Goal: Information Seeking & Learning: Find specific page/section

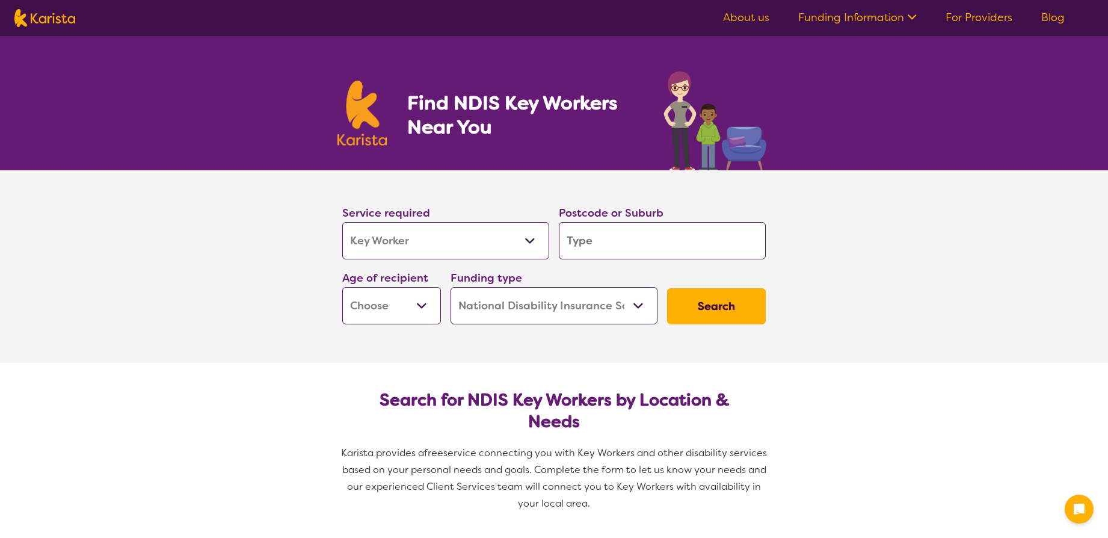
select select "Key Worker"
select select "NDIS"
select select "Key Worker"
select select "NDIS"
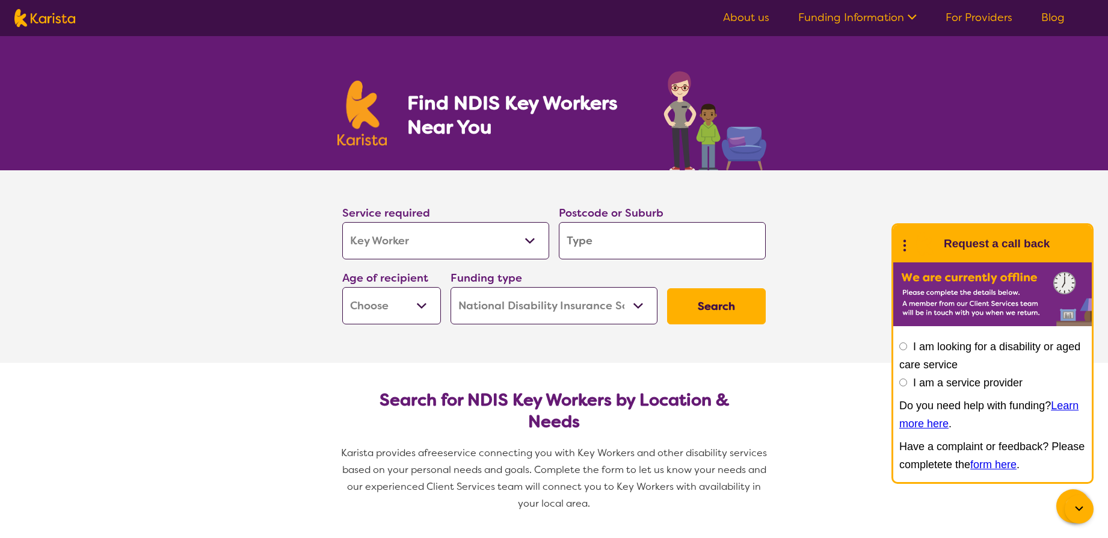
click at [609, 243] on input "search" at bounding box center [662, 240] width 207 height 37
type input "a"
type input "ai"
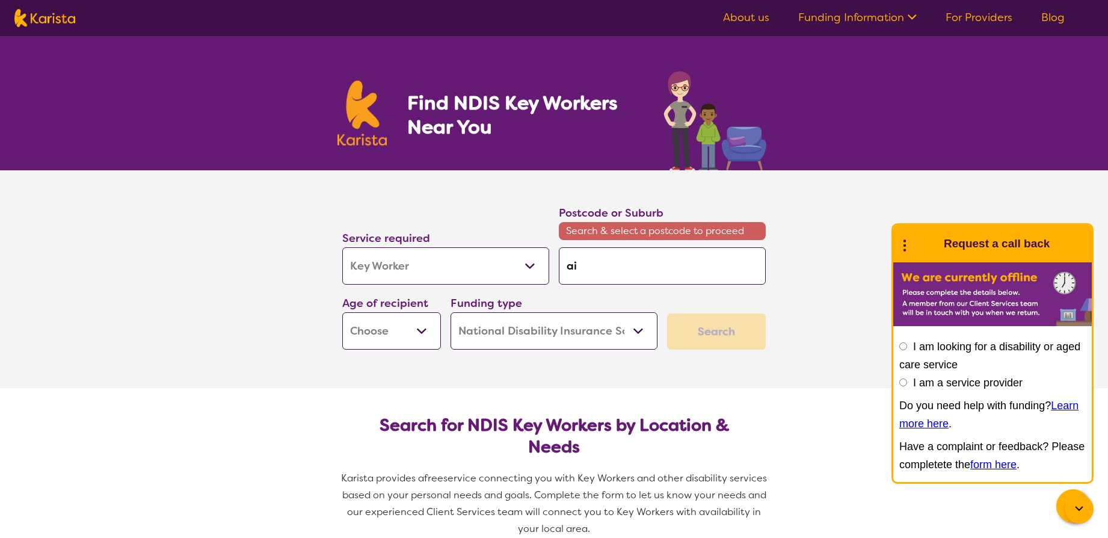
type input "air"
type input "airn"
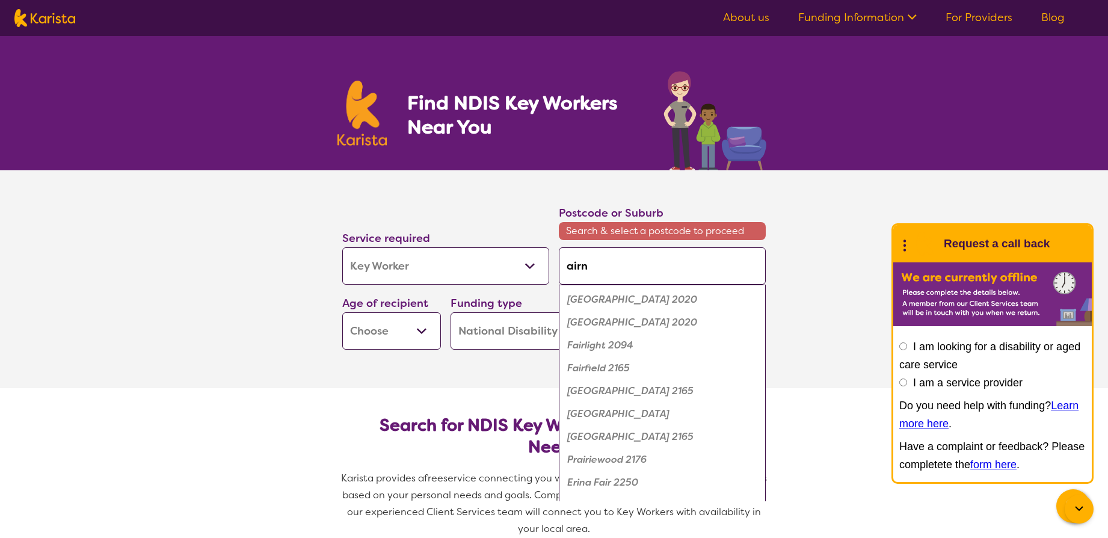
type input "air"
type input "ai"
type input "a"
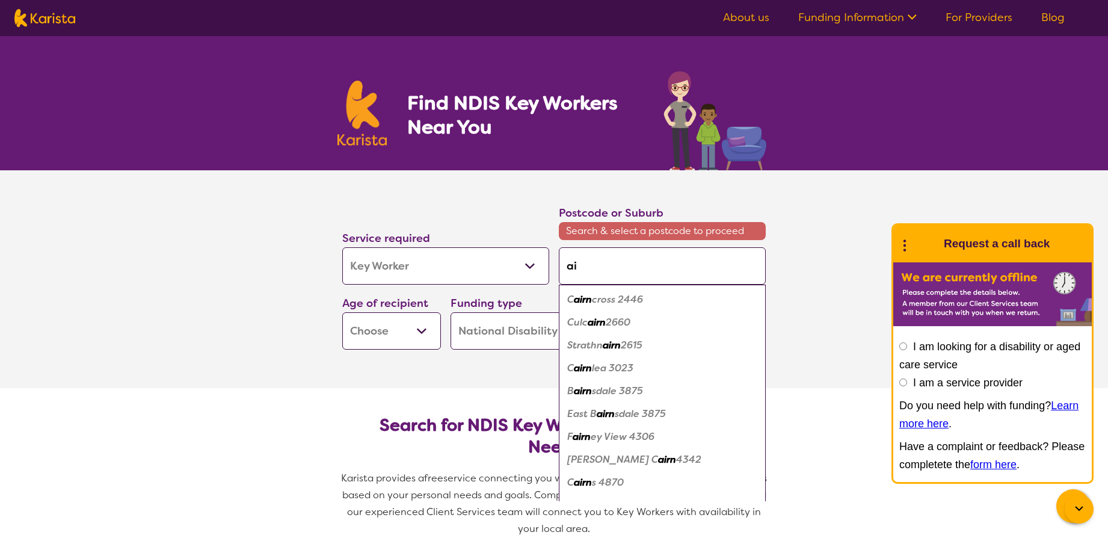
type input "a"
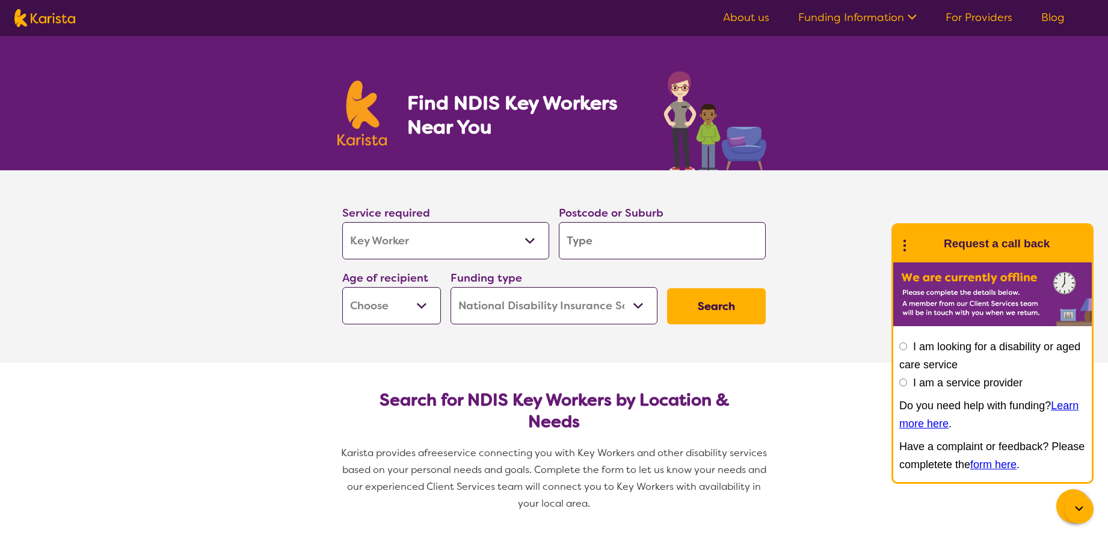
type input "b"
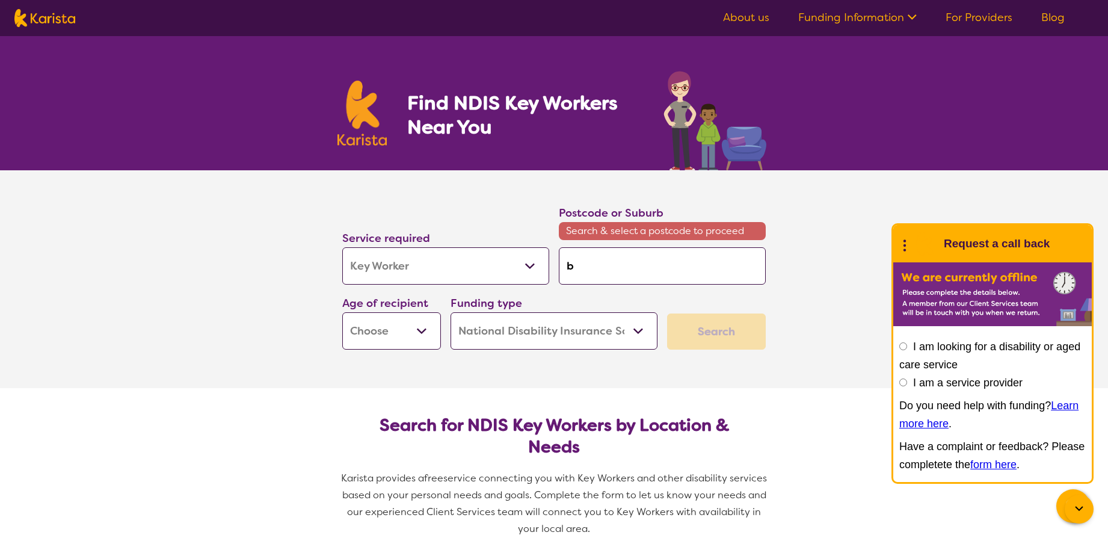
type input "ba"
type input "bai"
type input "[PERSON_NAME]"
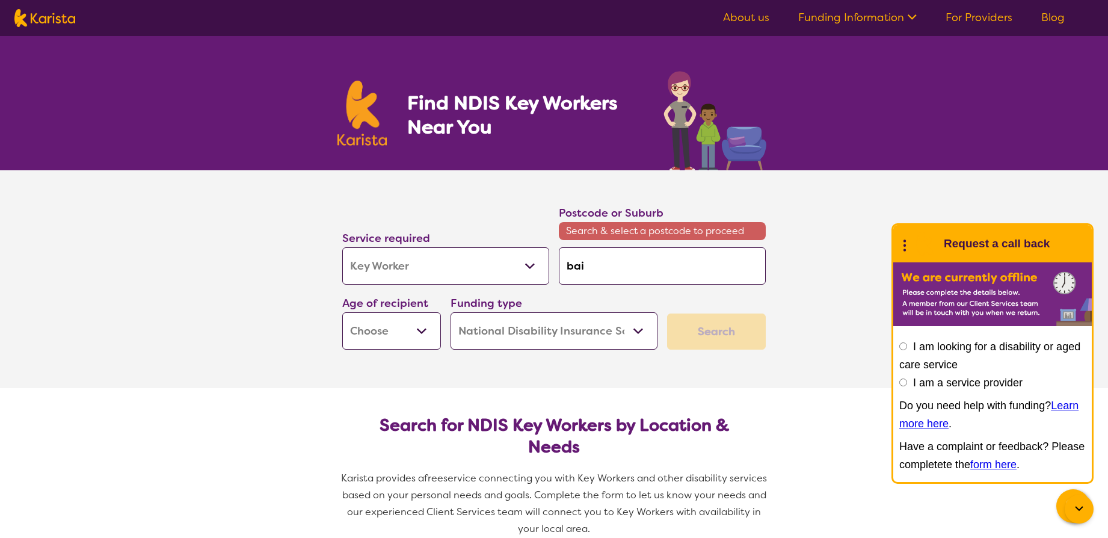
type input "[PERSON_NAME]"
type input "bairn"
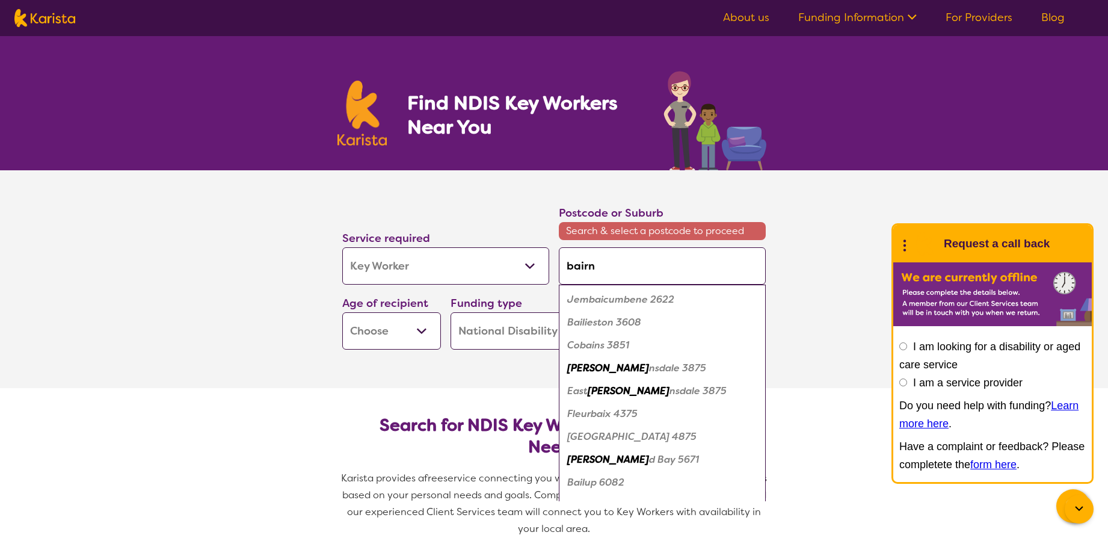
type input "bairns"
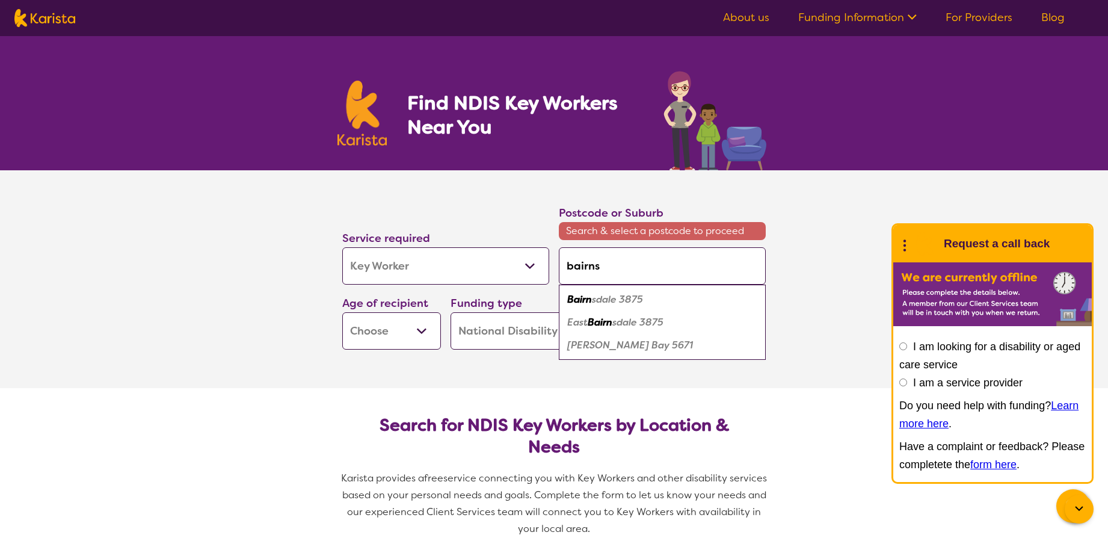
type input "bairnsd"
type input "bairnsda"
type input "bairnsdal"
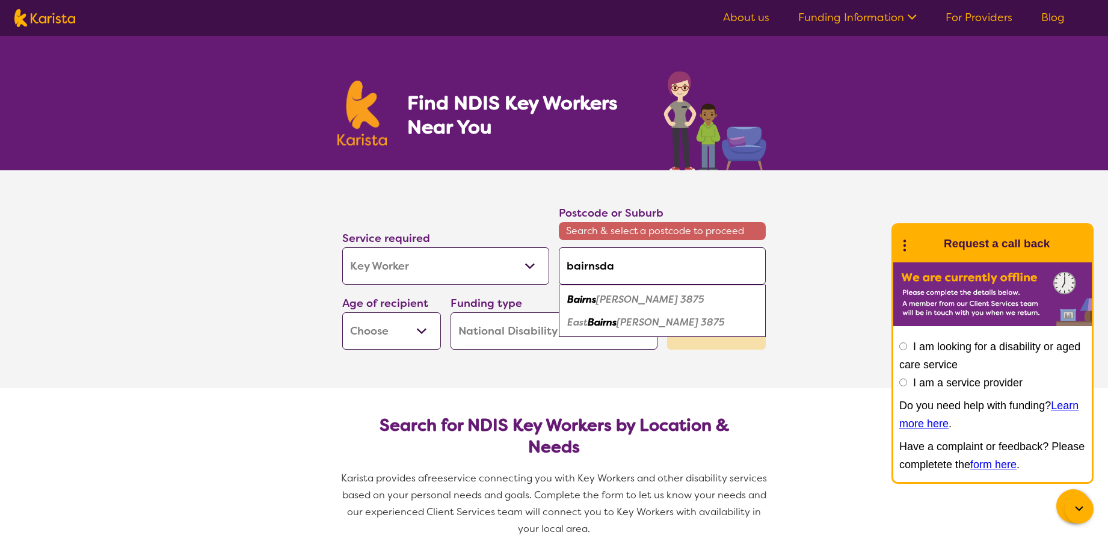
type input "bairnsdal"
type input "bairnsdale"
click at [669, 295] on em "3875" at bounding box center [681, 299] width 24 height 13
type input "3875"
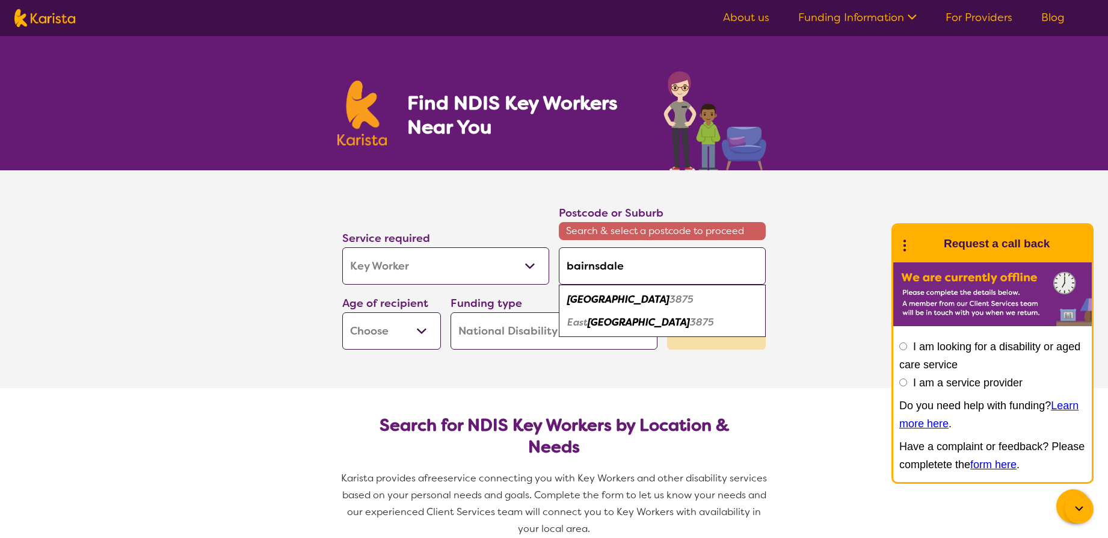
type input "3875"
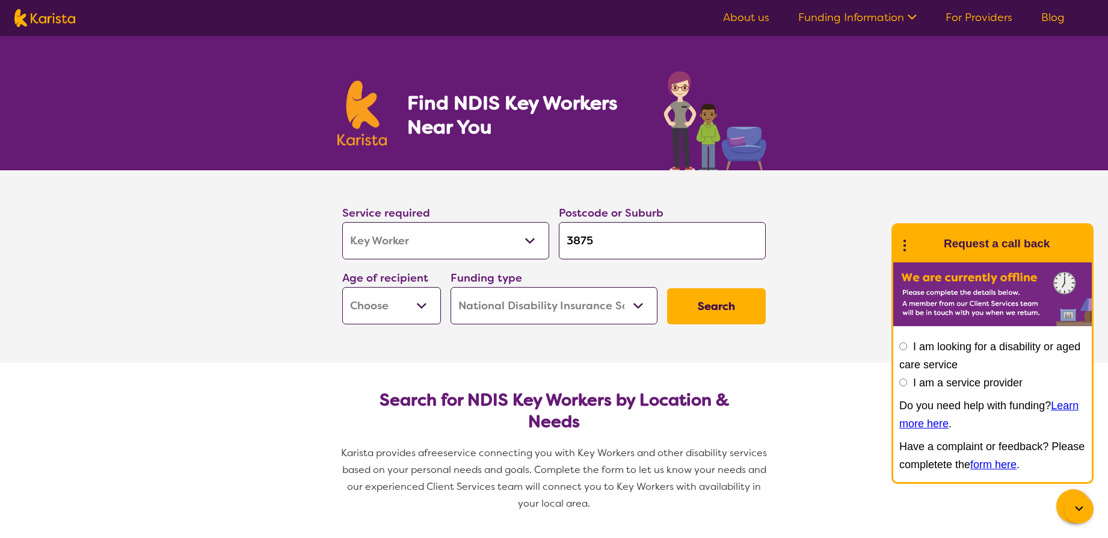
click at [426, 304] on select "Early Childhood - 0 to 9 Child - 10 to 11 Adolescent - 12 to 17 Adult - 18 to 6…" at bounding box center [391, 305] width 99 height 37
select select "EC"
click at [342, 287] on select "Early Childhood - 0 to 9 Child - 10 to 11 Adolescent - 12 to 17 Adult - 18 to 6…" at bounding box center [391, 305] width 99 height 37
select select "EC"
click at [710, 304] on button "Search" at bounding box center [716, 306] width 99 height 36
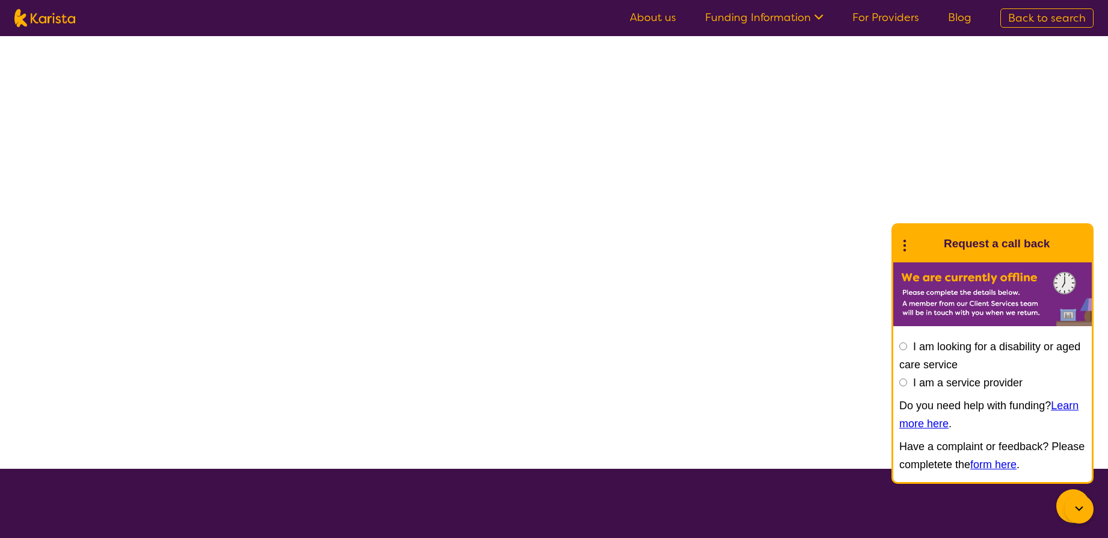
select select "NDIS"
select select "Key Worker"
select select "EC"
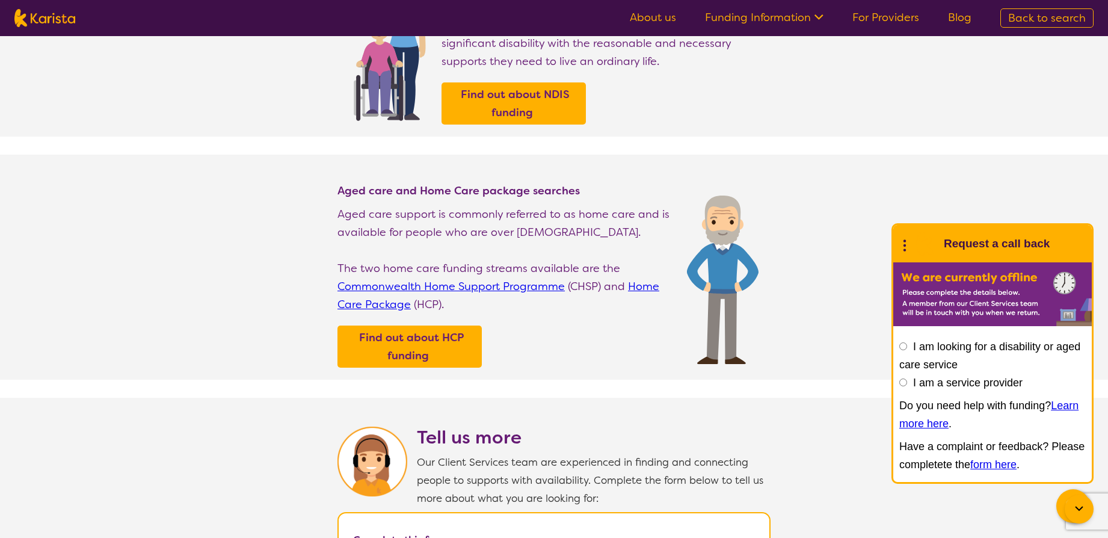
scroll to position [238, 0]
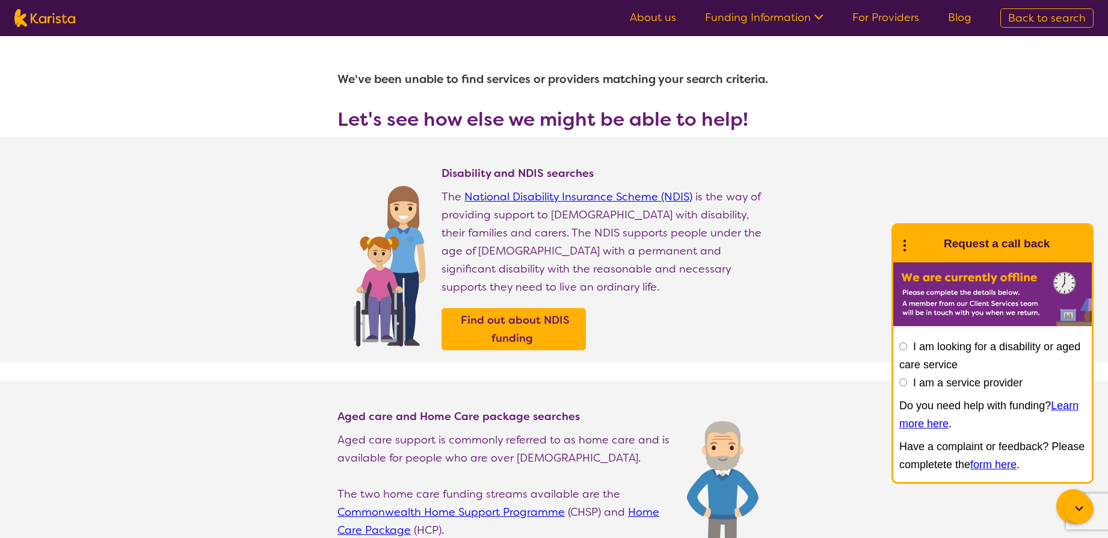
select select "Key Worker"
select select "EC"
select select "NDIS"
select select "Key Worker"
select select "EC"
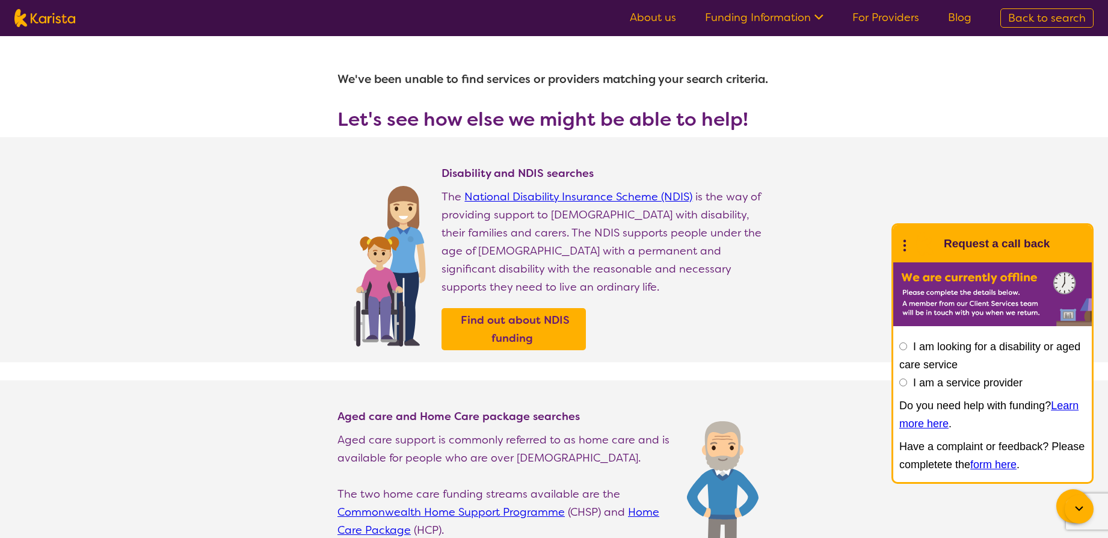
select select "NDIS"
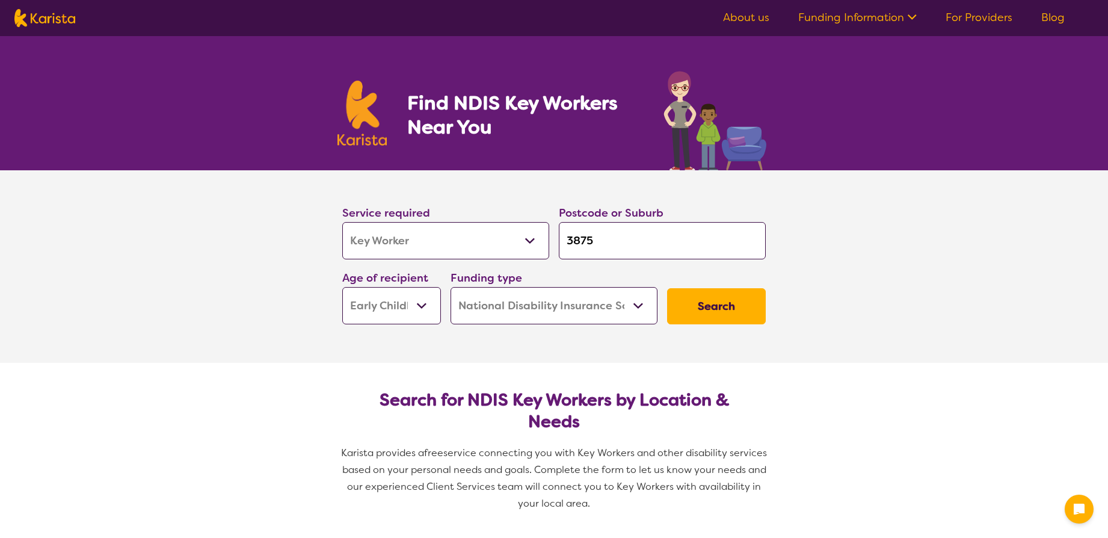
select select "Key Worker"
select select "EC"
select select "NDIS"
select select "Key Worker"
select select "EC"
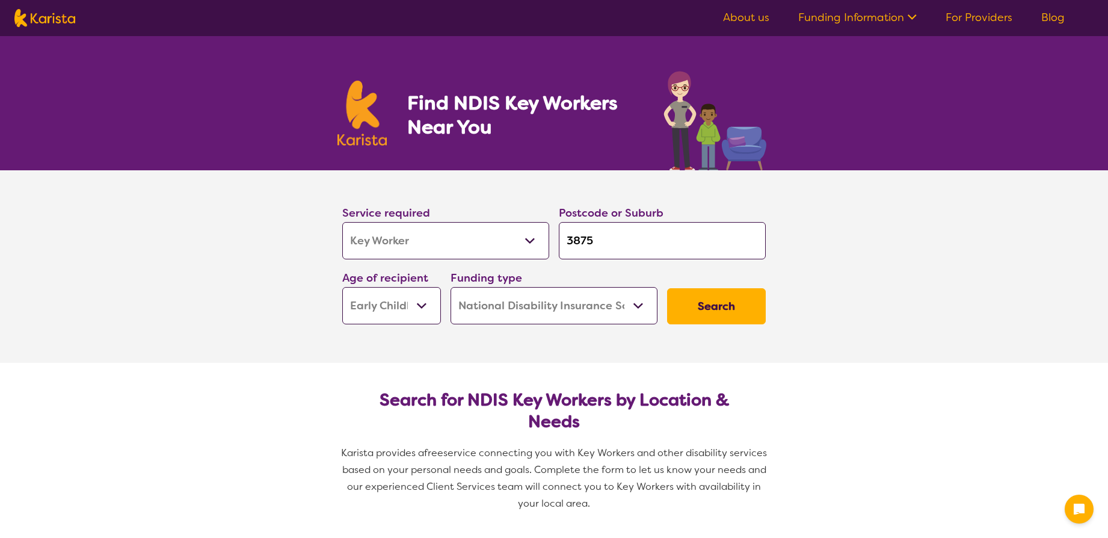
select select "NDIS"
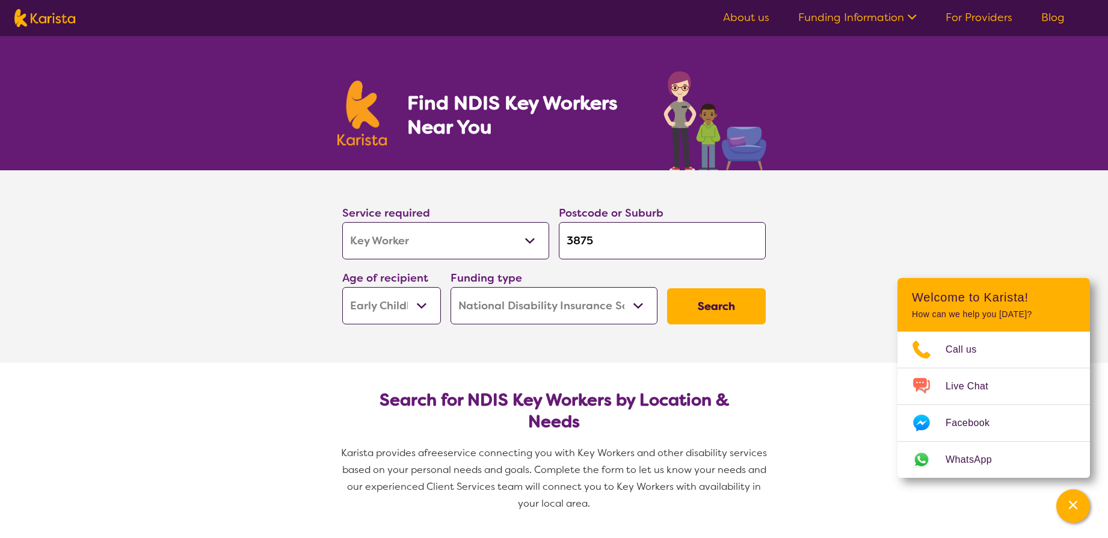
click at [727, 310] on button "Search" at bounding box center [716, 306] width 99 height 36
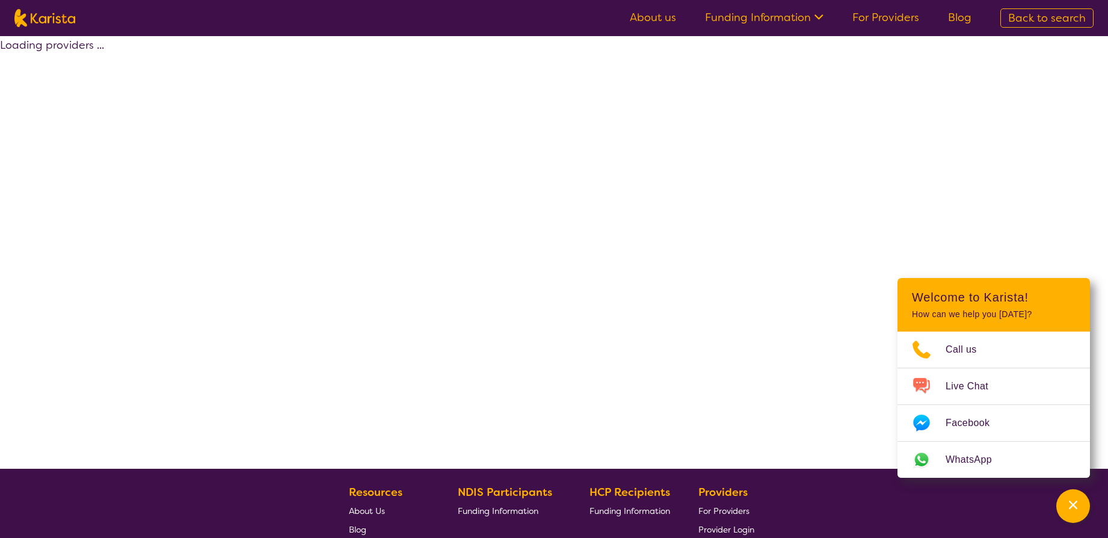
select select "NDIS"
select select "Key Worker"
select select "EC"
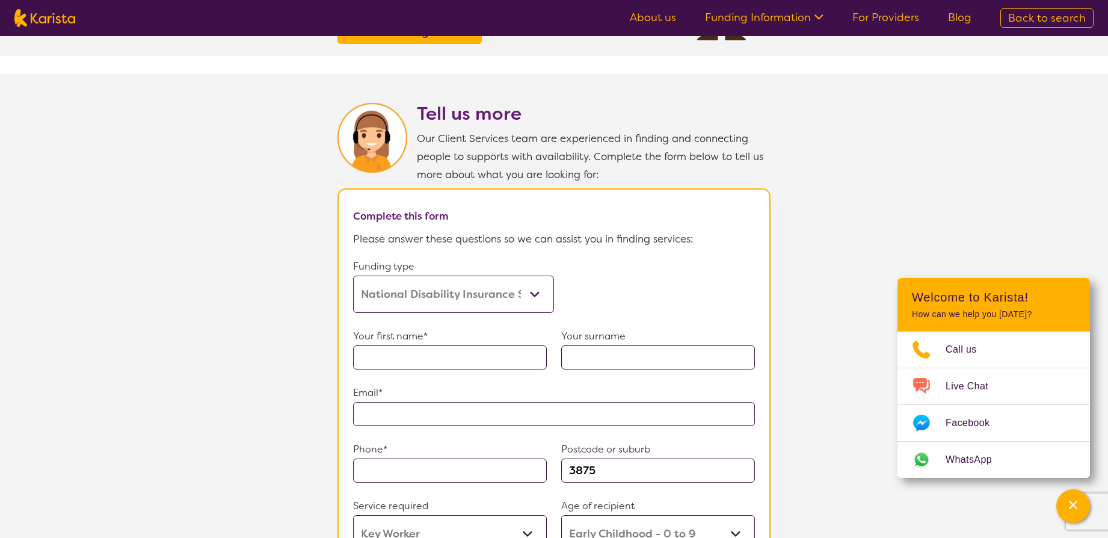
scroll to position [548, 0]
